Goal: Task Accomplishment & Management: Use online tool/utility

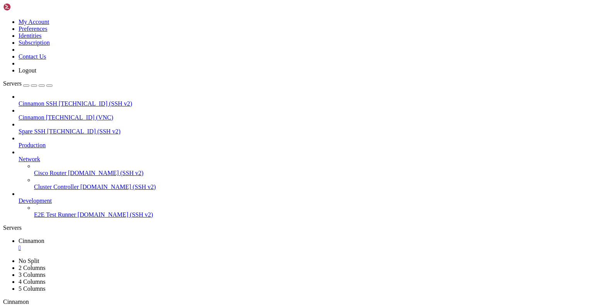
click at [141, 245] on div "" at bounding box center [304, 248] width 571 height 7
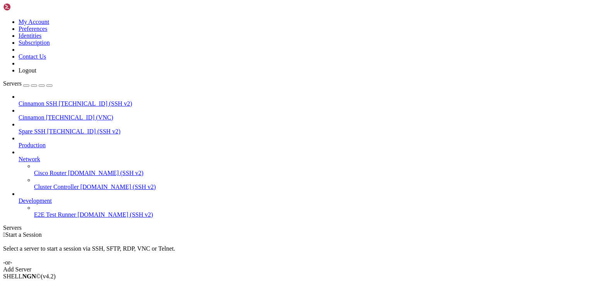
click at [44, 114] on span "Cinnamon" at bounding box center [32, 117] width 26 height 7
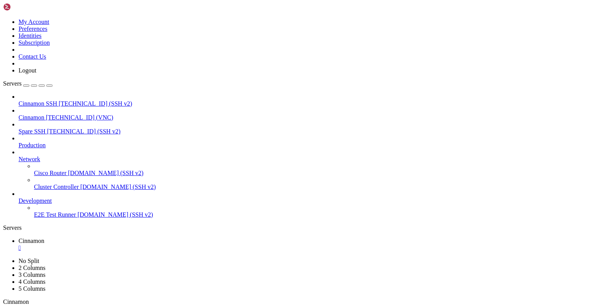
click at [102, 307] on div "" at bounding box center [101, 310] width 2 height 6
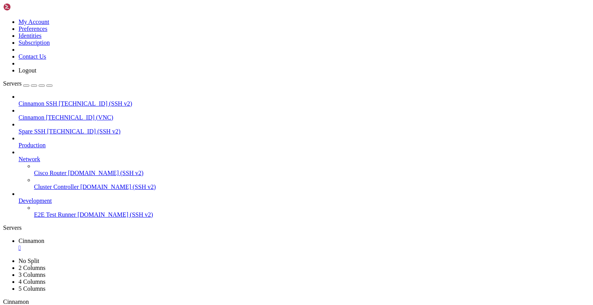
click at [102, 307] on div "" at bounding box center [101, 310] width 2 height 6
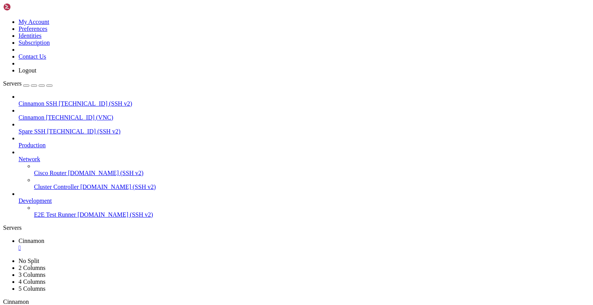
click at [102, 307] on div "" at bounding box center [101, 310] width 2 height 6
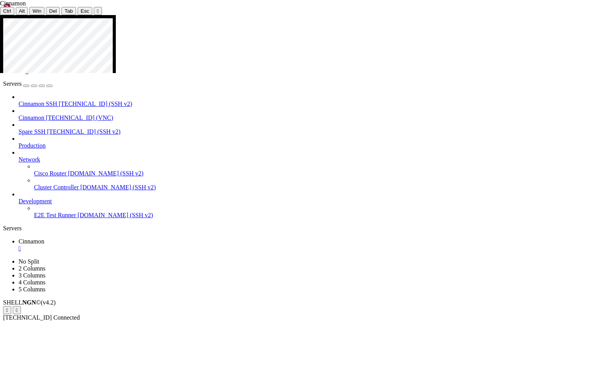
drag, startPoint x: 53, startPoint y: 291, endPoint x: 359, endPoint y: 293, distance: 305.3
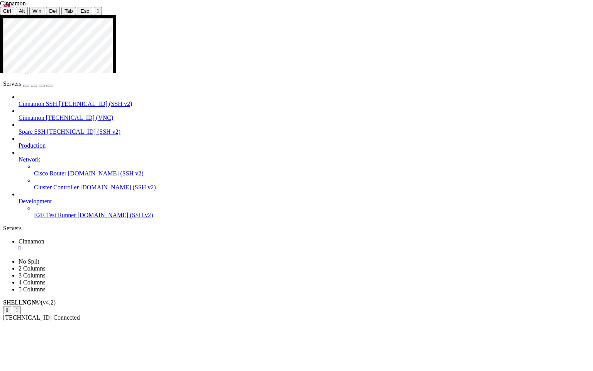
drag, startPoint x: 52, startPoint y: 203, endPoint x: 356, endPoint y: 203, distance: 304.1
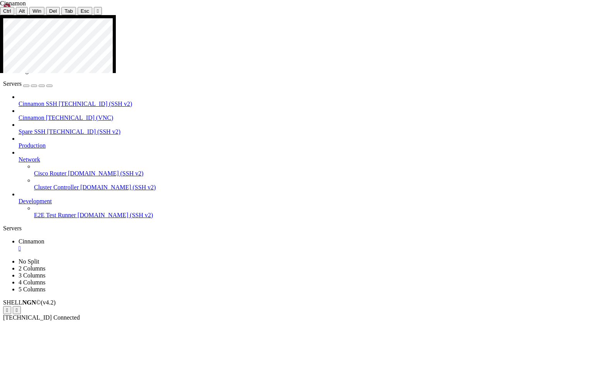
drag, startPoint x: 213, startPoint y: 231, endPoint x: 336, endPoint y: 235, distance: 123.2
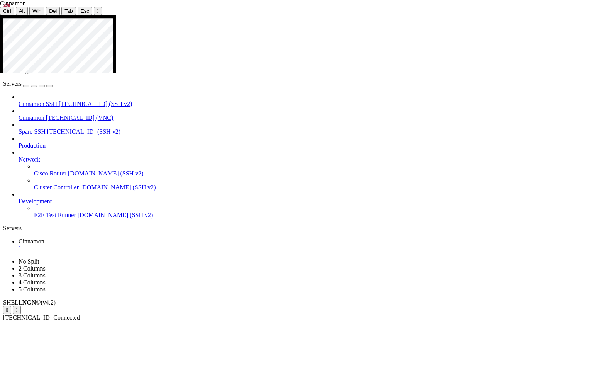
drag, startPoint x: 144, startPoint y: 188, endPoint x: 384, endPoint y: 113, distance: 251.5
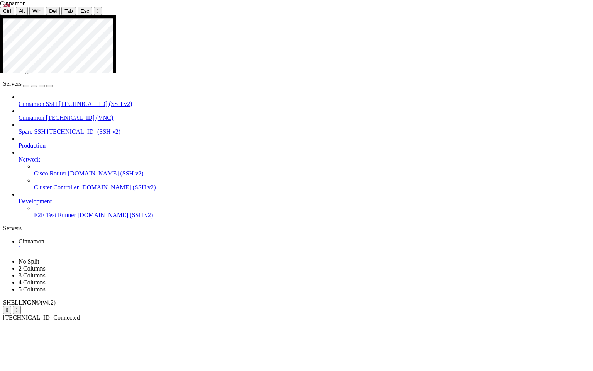
drag, startPoint x: 242, startPoint y: 360, endPoint x: 440, endPoint y: 372, distance: 198.4
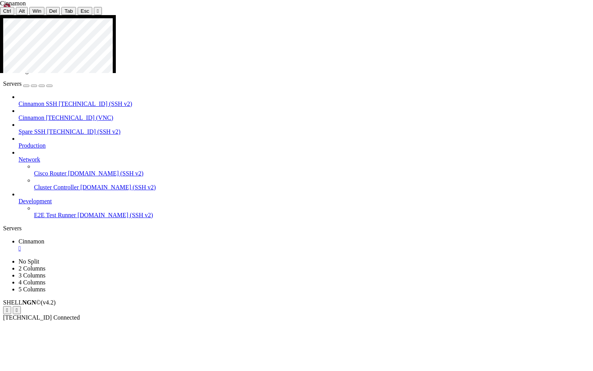
drag, startPoint x: 397, startPoint y: 361, endPoint x: 465, endPoint y: 362, distance: 68.3
drag, startPoint x: 289, startPoint y: 361, endPoint x: 156, endPoint y: 350, distance: 133.2
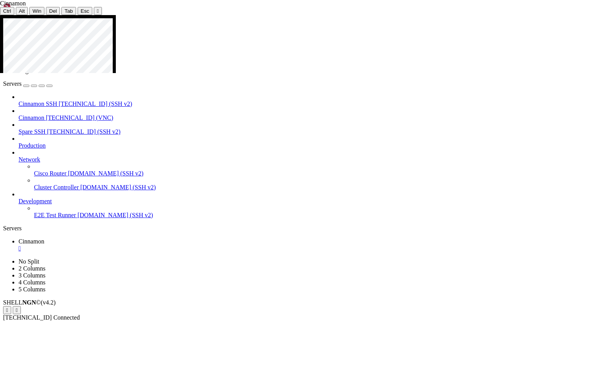
drag, startPoint x: 79, startPoint y: 76, endPoint x: 191, endPoint y: 116, distance: 119.4
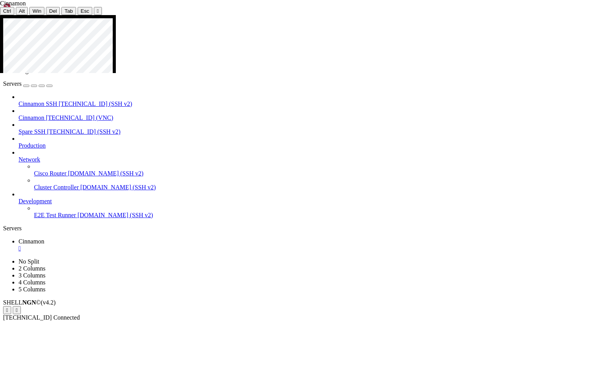
drag, startPoint x: 112, startPoint y: 102, endPoint x: 112, endPoint y: 110, distance: 8.5
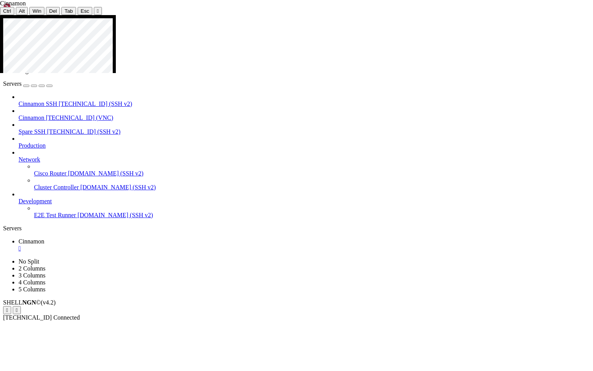
drag, startPoint x: 78, startPoint y: 93, endPoint x: 105, endPoint y: 109, distance: 31.2
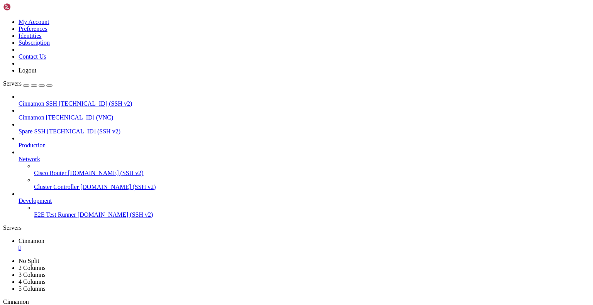
click at [142, 245] on div "" at bounding box center [304, 248] width 571 height 7
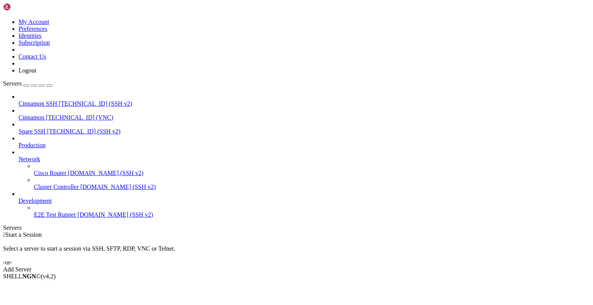
click at [44, 114] on span "Cinnamon" at bounding box center [32, 117] width 26 height 7
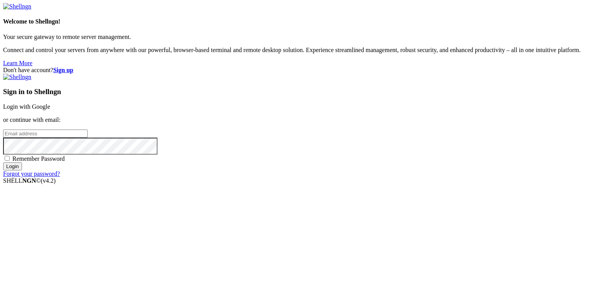
click at [88, 138] on input "email" at bounding box center [45, 134] width 85 height 8
click at [3, 137] on protonpass-control-cbbb at bounding box center [3, 133] width 0 height 7
type input "[EMAIL_ADDRESS][DOMAIN_NAME]"
click at [22, 171] on input "Login" at bounding box center [12, 166] width 19 height 8
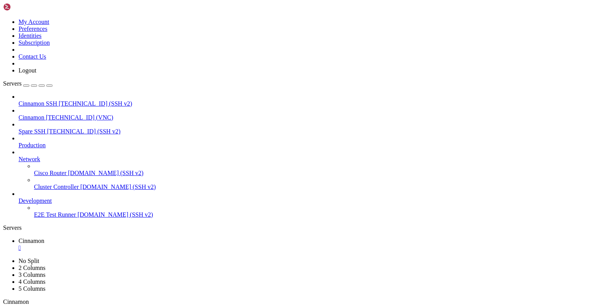
click at [102, 307] on div "" at bounding box center [101, 310] width 2 height 6
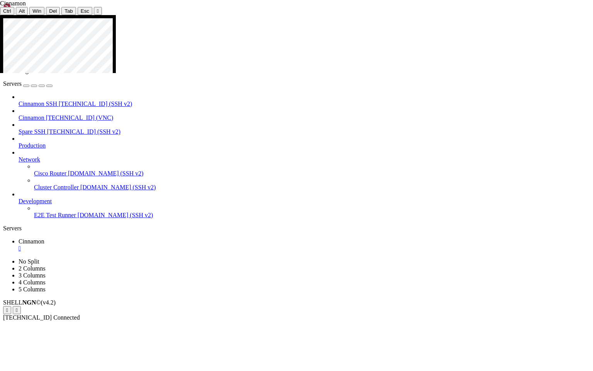
drag, startPoint x: 95, startPoint y: 136, endPoint x: 149, endPoint y: 168, distance: 62.7
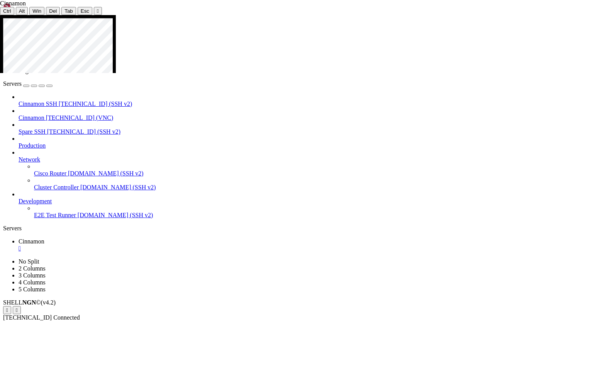
drag, startPoint x: 80, startPoint y: 145, endPoint x: 308, endPoint y: 360, distance: 314.0
drag, startPoint x: 88, startPoint y: 117, endPoint x: 289, endPoint y: 324, distance: 288.8
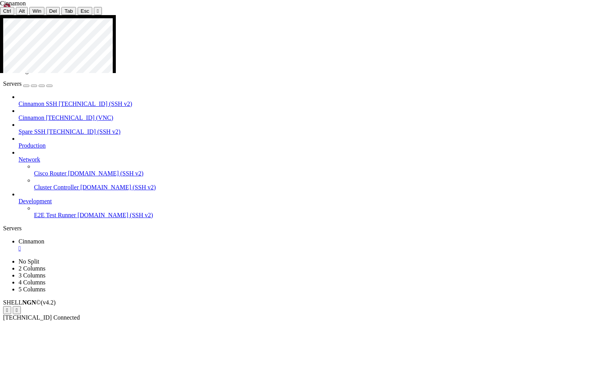
drag, startPoint x: 62, startPoint y: 40, endPoint x: 312, endPoint y: 109, distance: 259.6
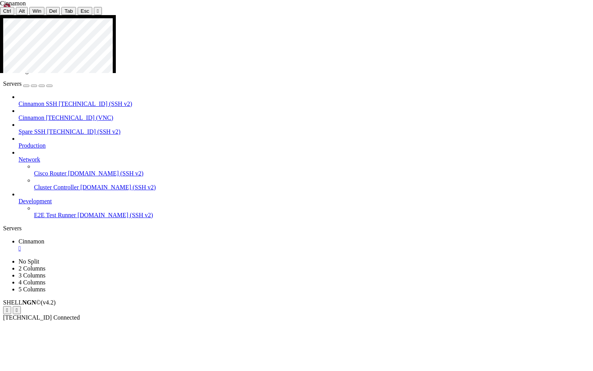
drag, startPoint x: 93, startPoint y: 119, endPoint x: 164, endPoint y: 229, distance: 130.6
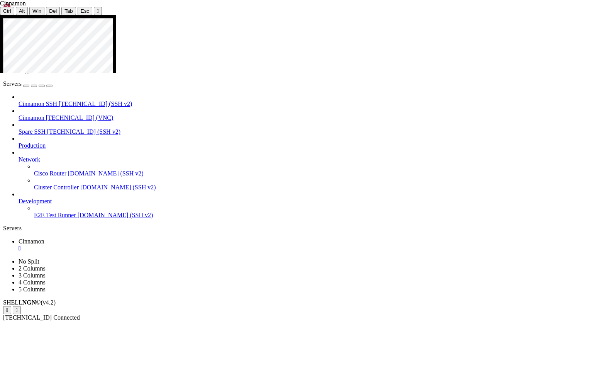
drag, startPoint x: 62, startPoint y: 41, endPoint x: 264, endPoint y: 109, distance: 213.5
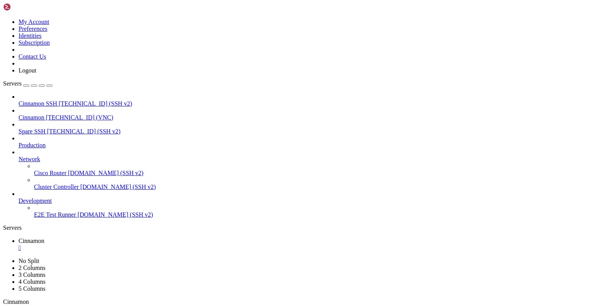
click at [141, 245] on div "" at bounding box center [304, 248] width 571 height 7
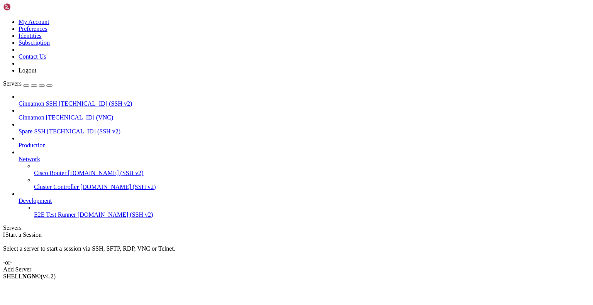
click at [44, 114] on span "Cinnamon" at bounding box center [32, 117] width 26 height 7
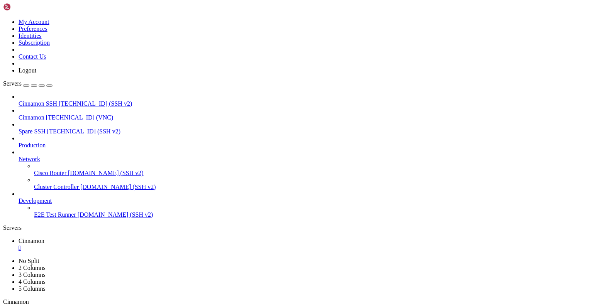
click at [102, 307] on div "" at bounding box center [101, 310] width 2 height 6
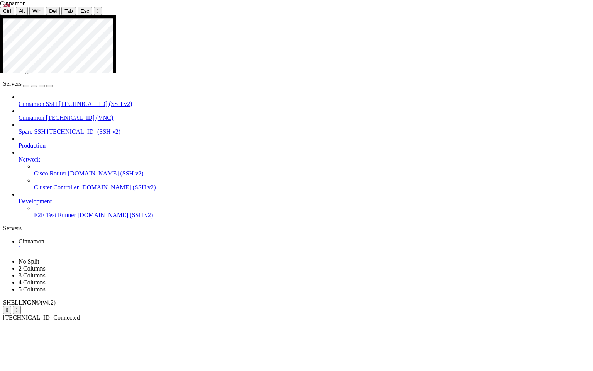
drag, startPoint x: 301, startPoint y: 103, endPoint x: 352, endPoint y: 103, distance: 51.3
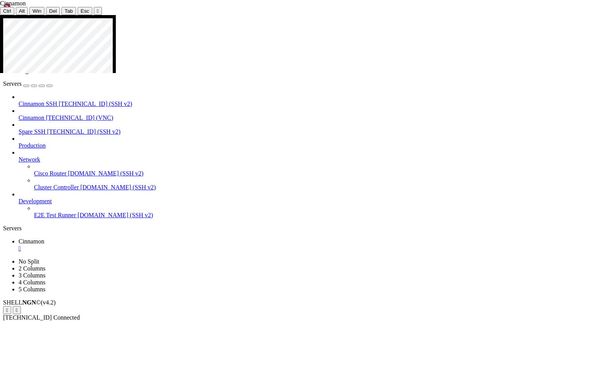
drag, startPoint x: 68, startPoint y: 171, endPoint x: 32, endPoint y: 139, distance: 47.8
